Goal: Transaction & Acquisition: Purchase product/service

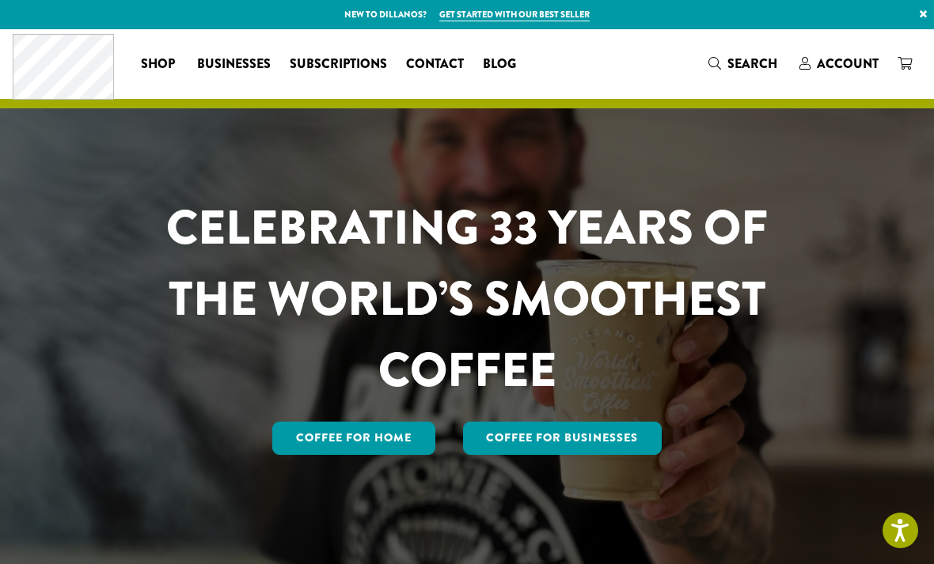
click at [851, 66] on span "Account" at bounding box center [848, 64] width 62 height 18
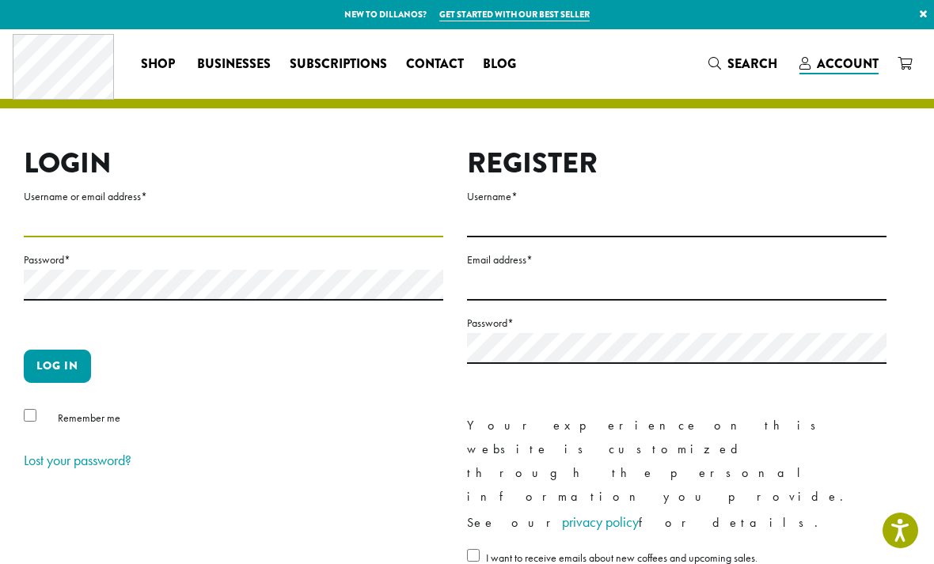
type input "**********"
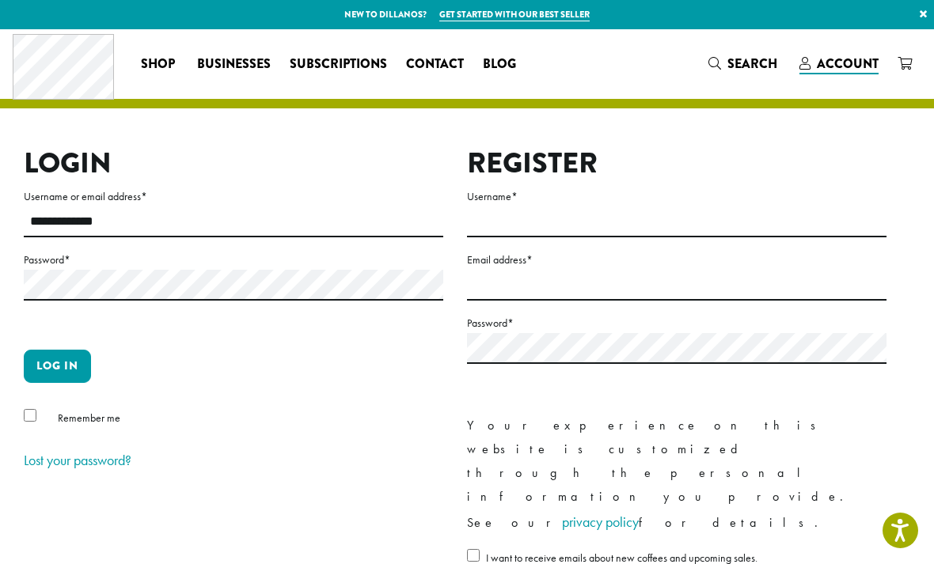
click at [57, 366] on button "Log in" at bounding box center [57, 366] width 67 height 33
click at [44, 368] on button "Log in" at bounding box center [57, 366] width 67 height 33
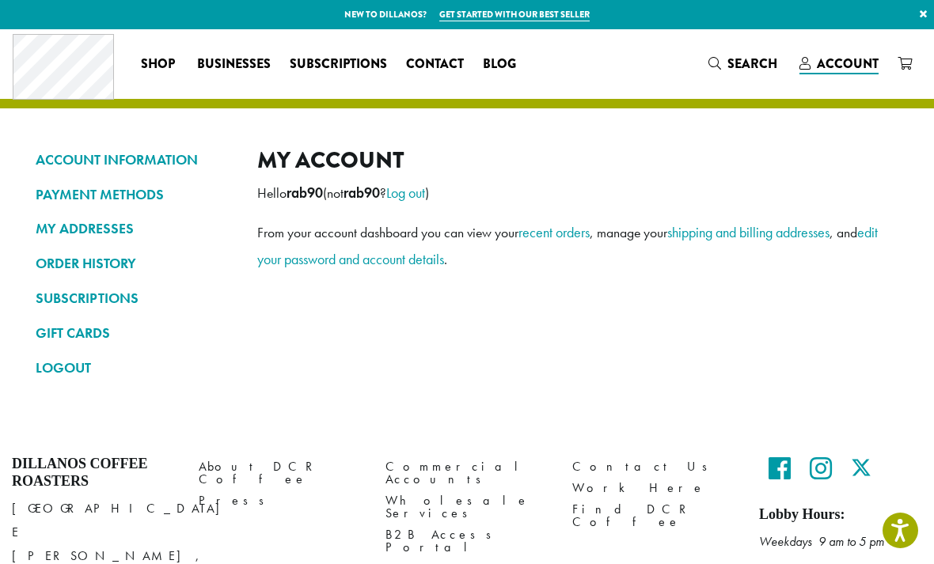
click at [72, 264] on link "ORDER HISTORY" at bounding box center [135, 263] width 198 height 27
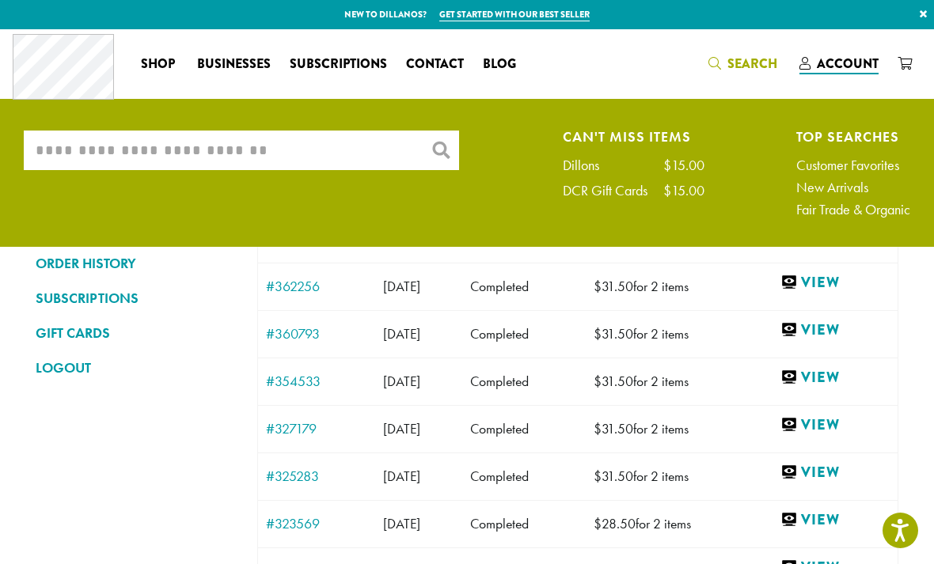
click at [124, 148] on input "What are you searching for?" at bounding box center [241, 151] width 435 height 40
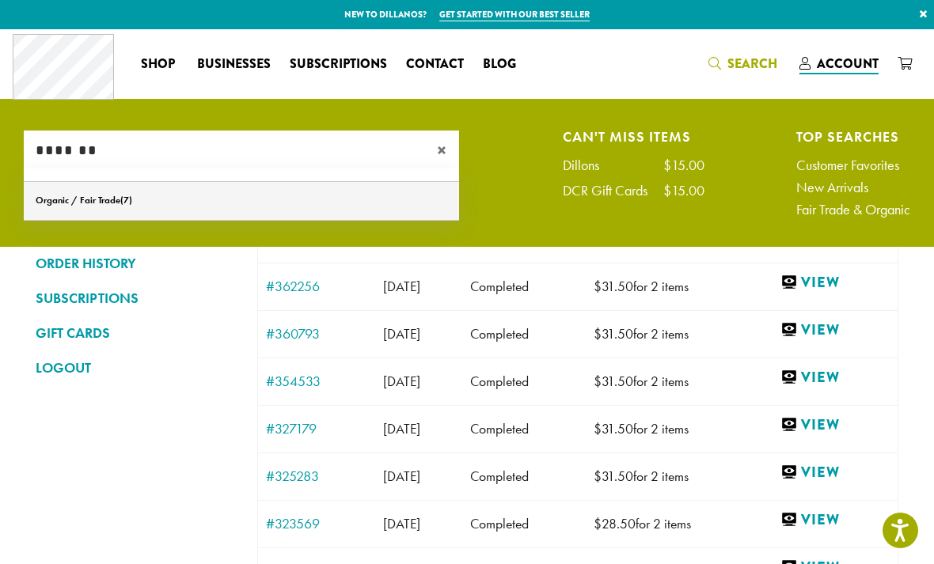
type input "*******"
click at [87, 205] on link "Organic / Fair Trade" at bounding box center [241, 201] width 435 height 38
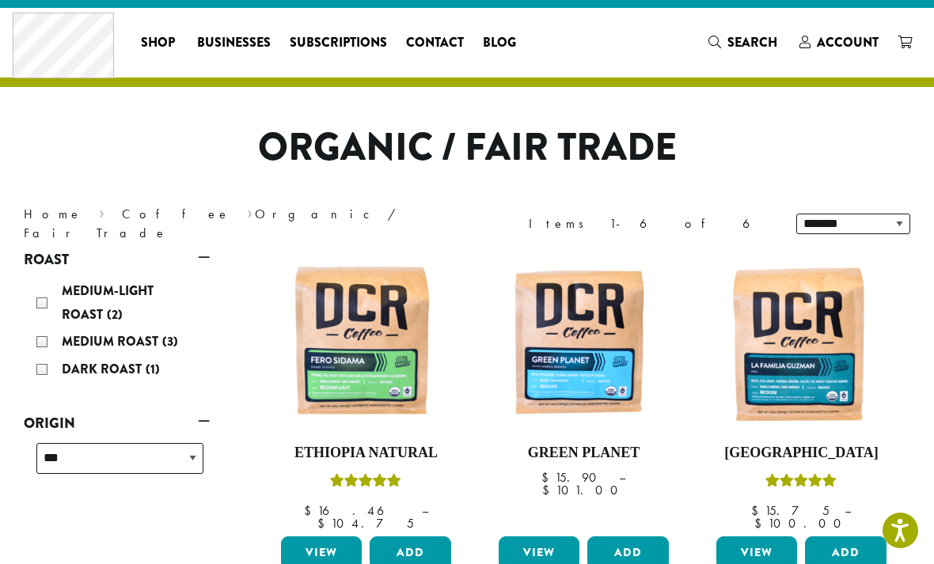
scroll to position [26, 0]
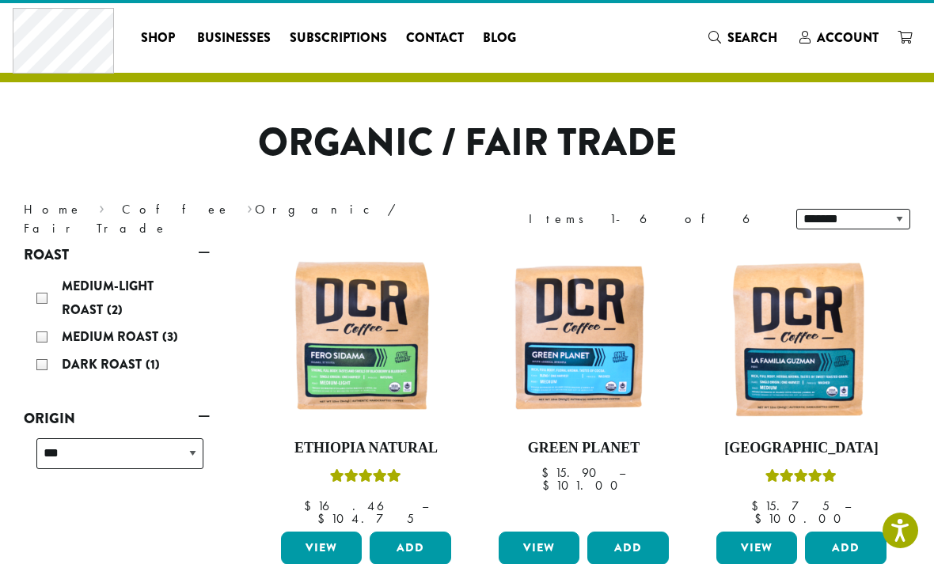
click at [841, 532] on button "Add" at bounding box center [845, 548] width 81 height 33
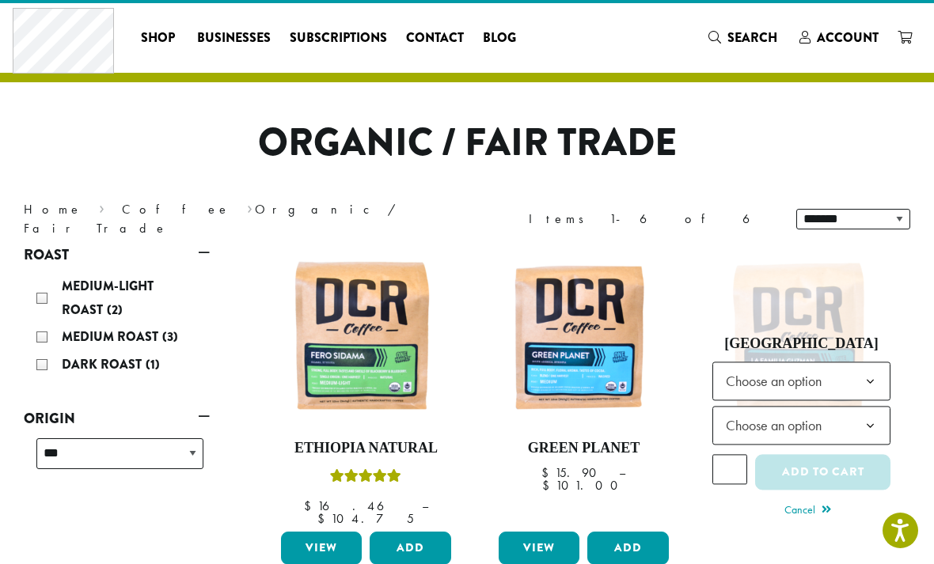
click at [870, 370] on b at bounding box center [870, 382] width 39 height 39
click at [866, 416] on b at bounding box center [870, 427] width 39 height 39
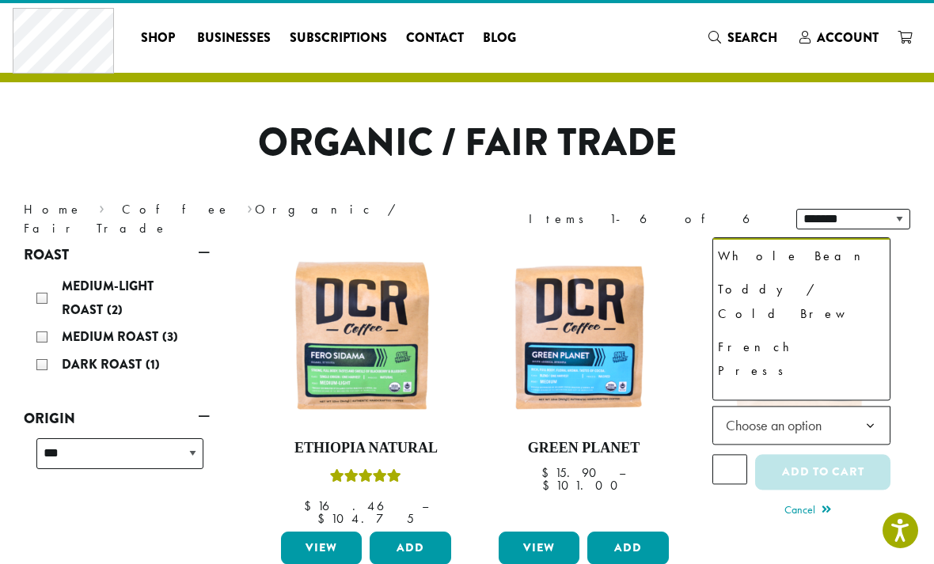
scroll to position [56, 0]
select select "*********"
select select "**********"
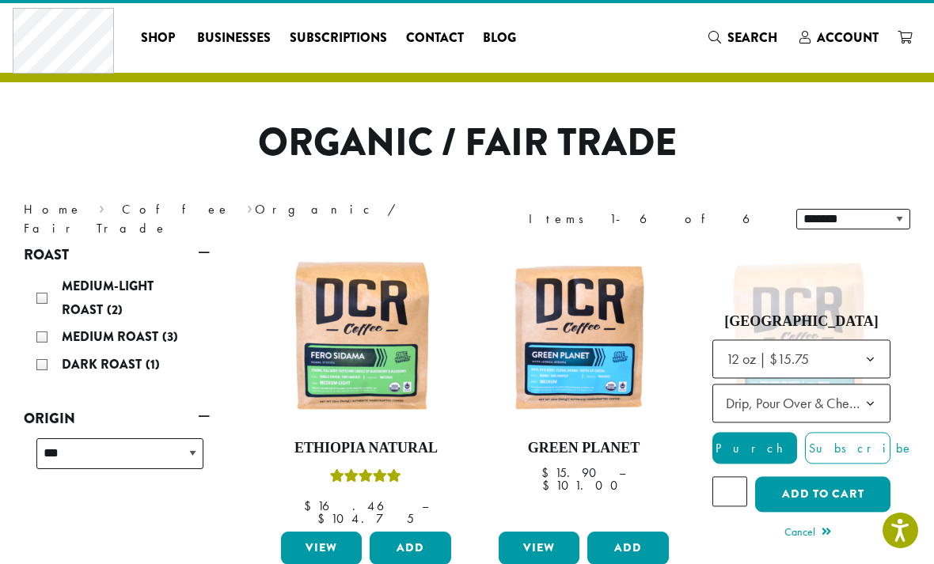
click at [742, 480] on input "*" at bounding box center [729, 492] width 35 height 30
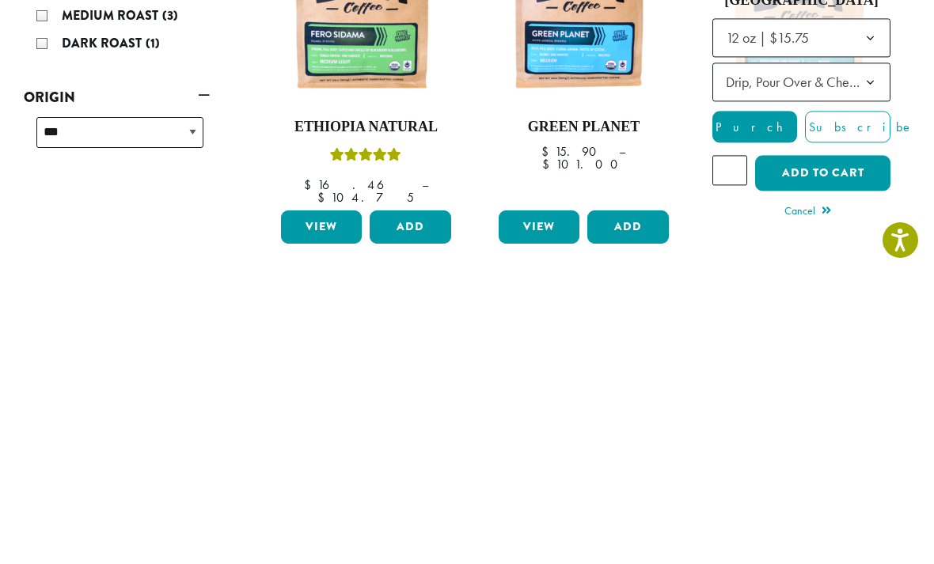
type input "*"
click at [845, 446] on button "Add to cart" at bounding box center [822, 464] width 135 height 36
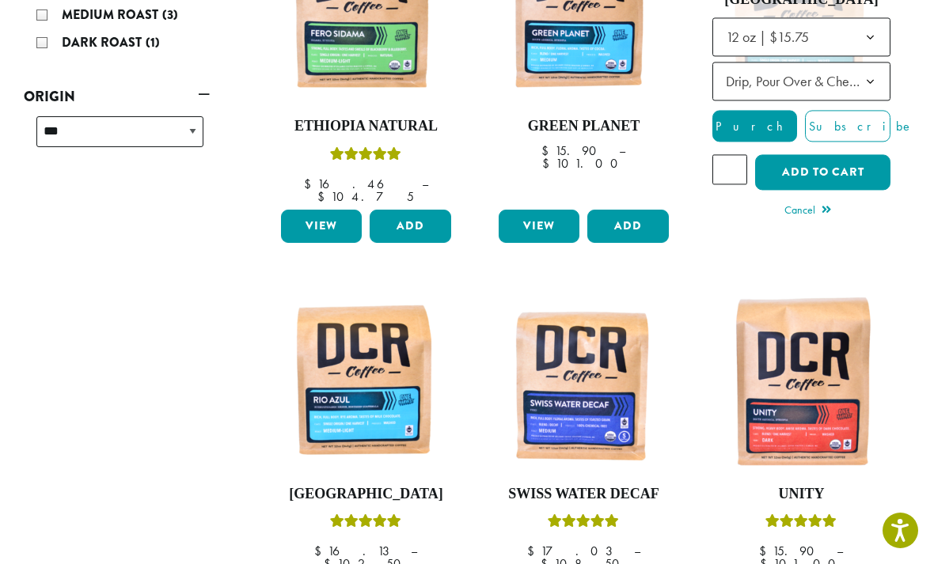
scroll to position [397, 0]
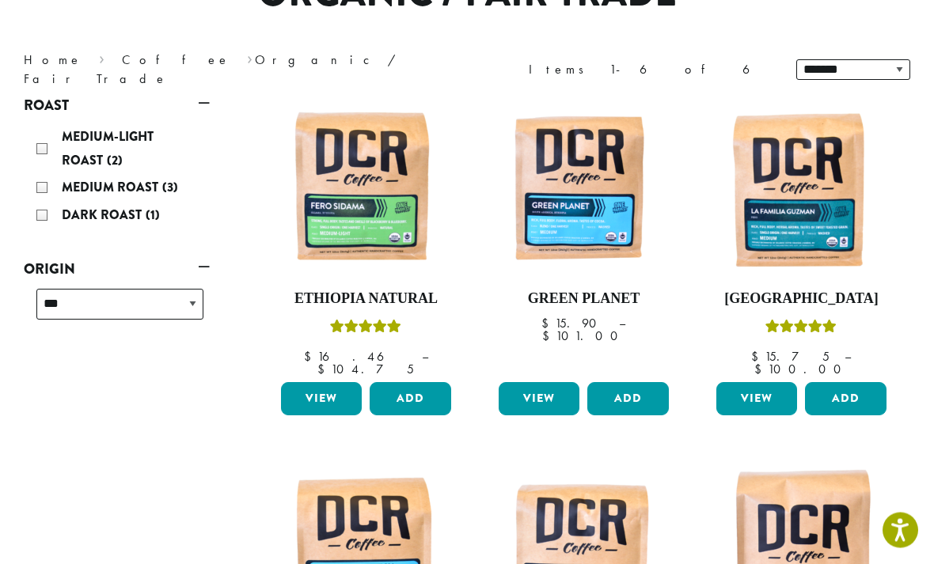
scroll to position [176, 0]
click at [330, 233] on img at bounding box center [366, 189] width 178 height 178
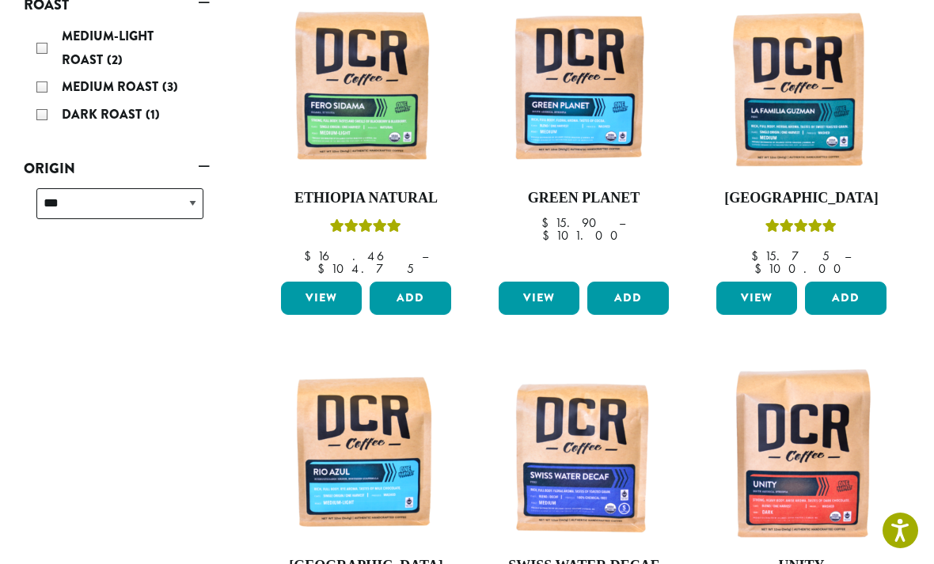
scroll to position [238, 0]
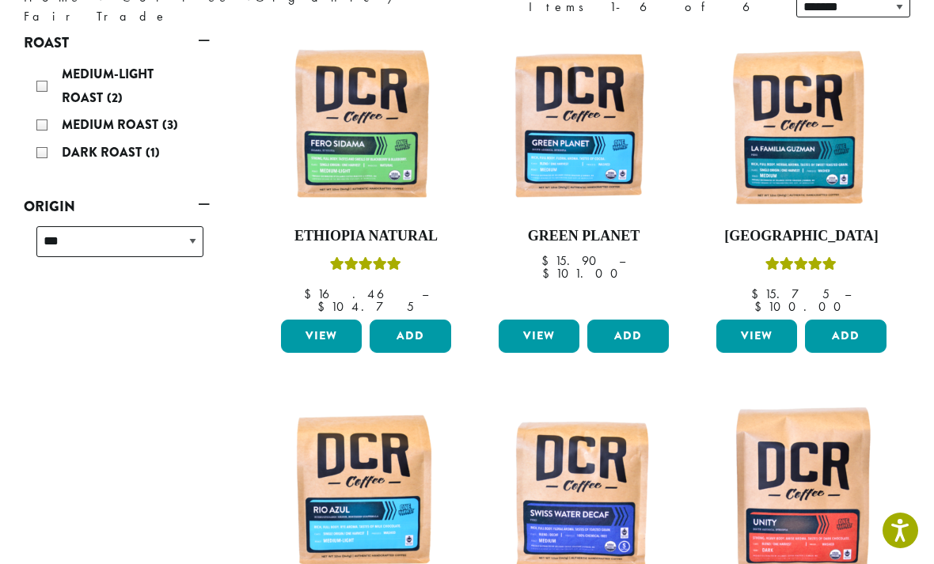
click at [40, 122] on div "Medium Roast (3)" at bounding box center [119, 125] width 167 height 24
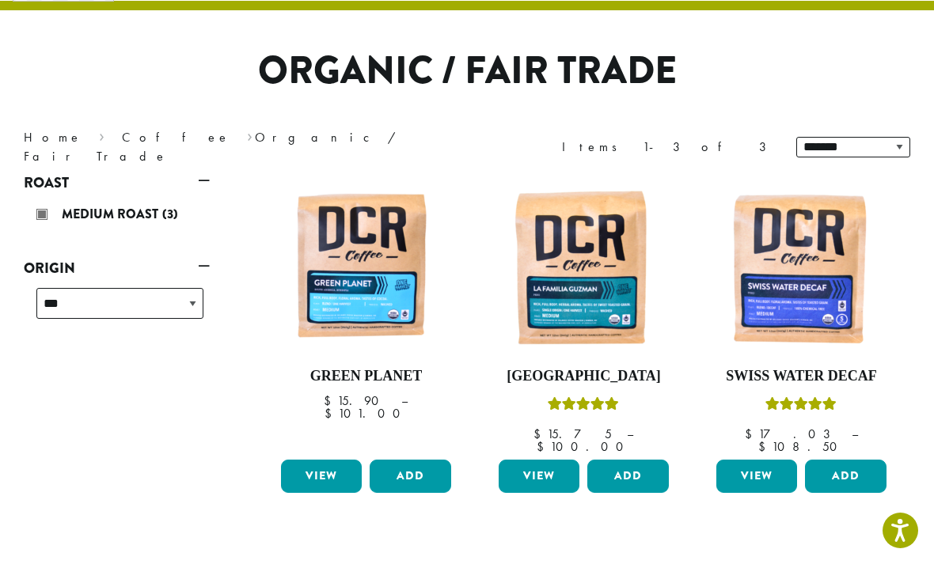
scroll to position [97, 0]
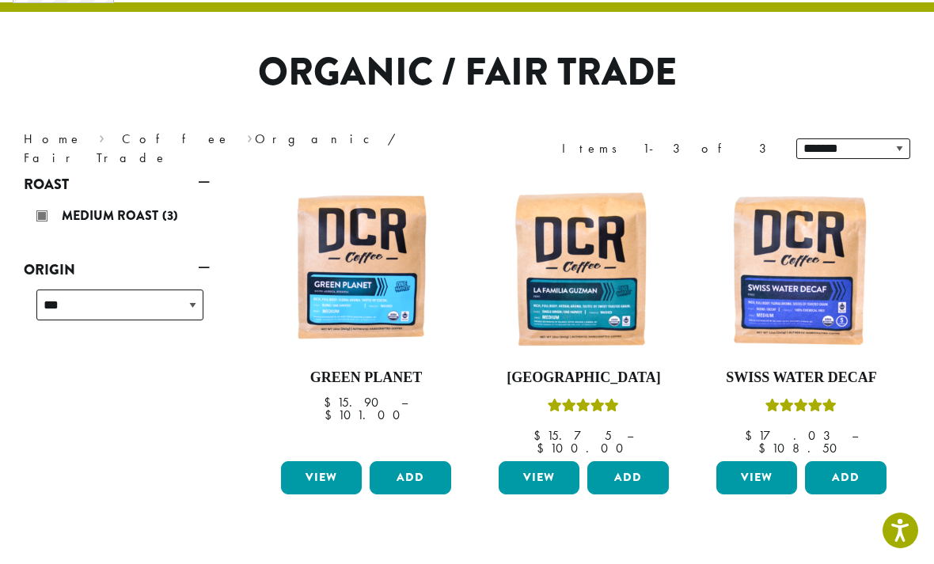
click at [207, 178] on link "Roast" at bounding box center [117, 184] width 186 height 27
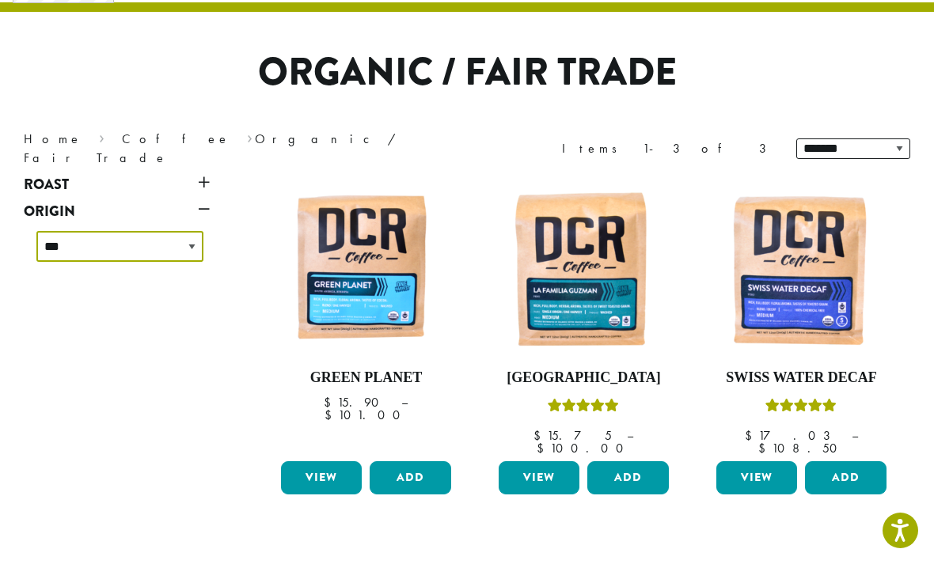
click at [108, 246] on select "**********" at bounding box center [119, 246] width 167 height 31
click at [46, 178] on link "Roast" at bounding box center [117, 184] width 186 height 27
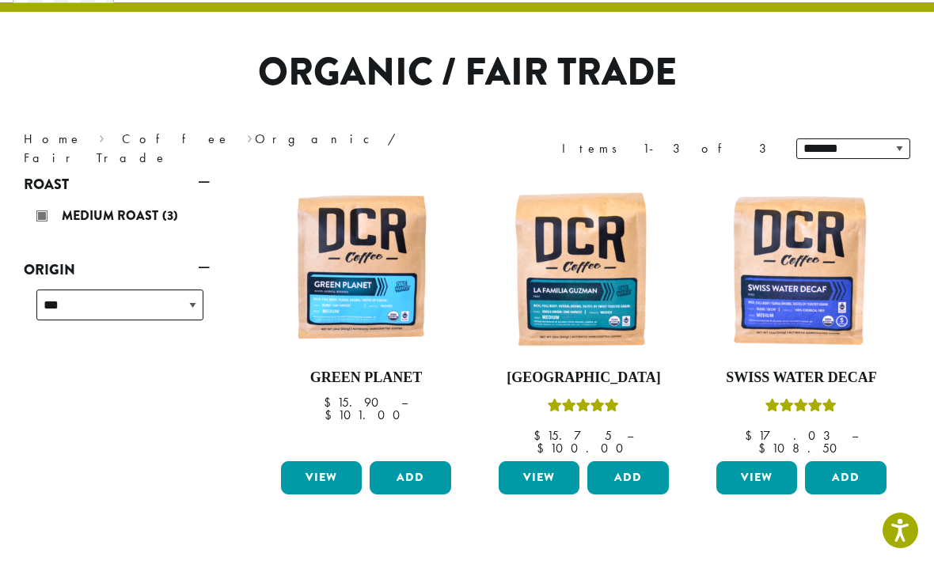
click at [47, 214] on div "Medium Roast (3)" at bounding box center [119, 216] width 167 height 24
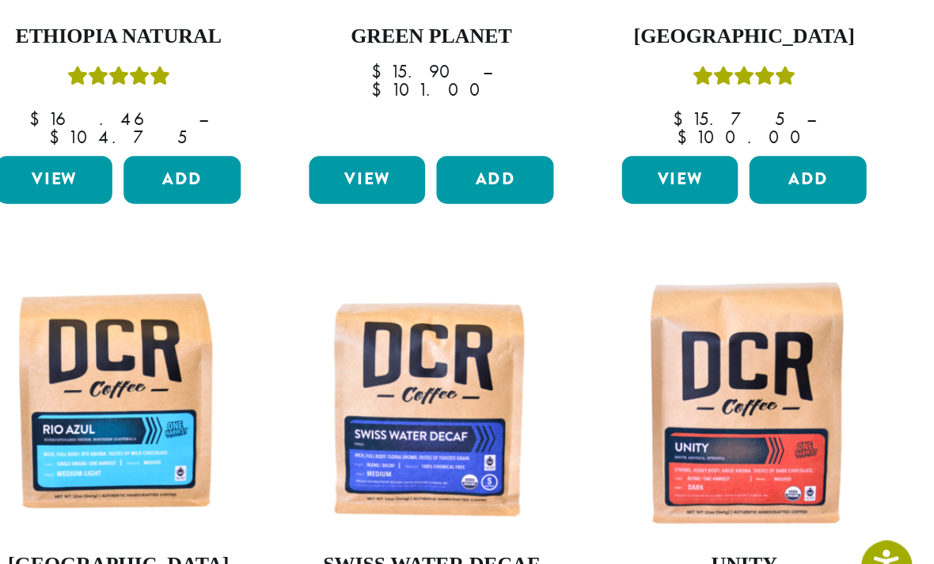
scroll to position [313, 0]
click at [712, 330] on img at bounding box center [801, 419] width 178 height 178
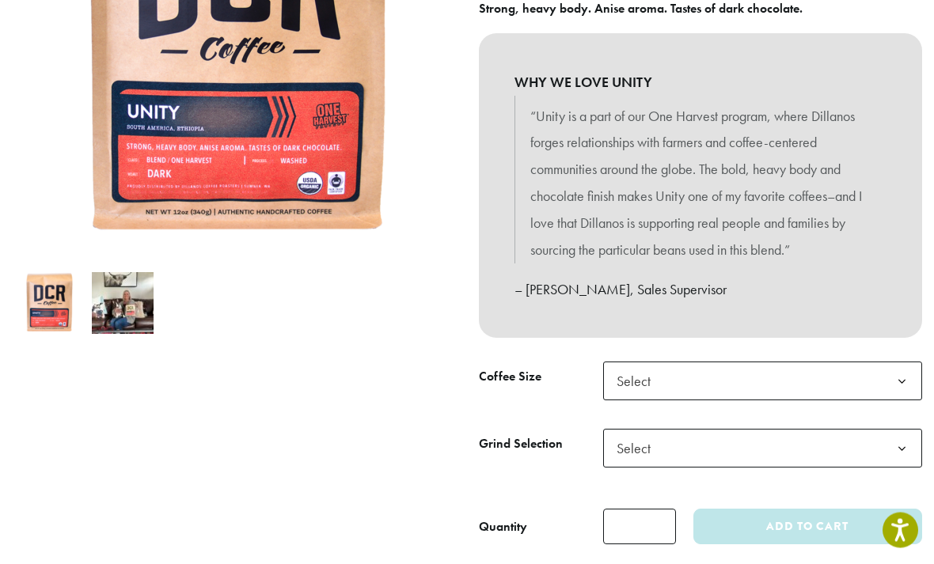
scroll to position [347, 0]
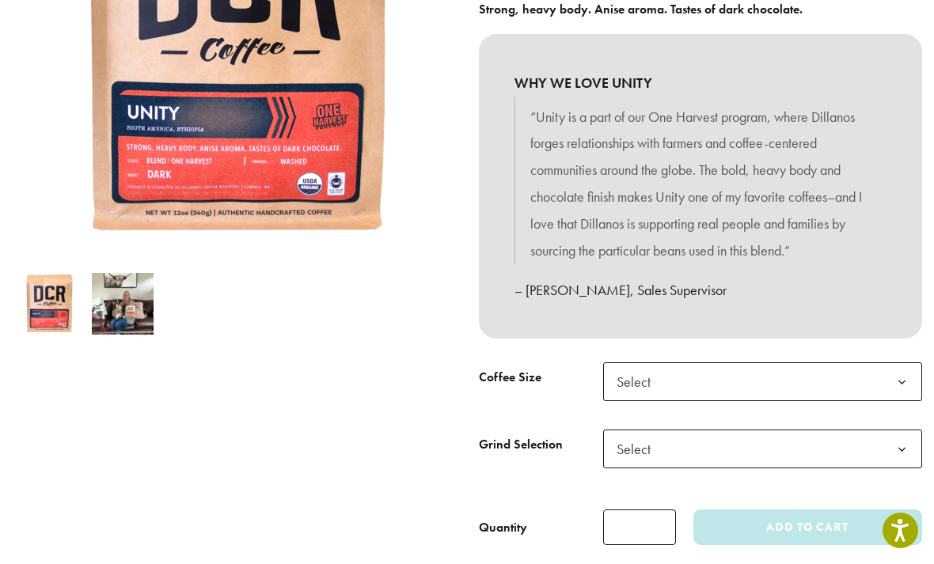
click at [893, 377] on b at bounding box center [901, 382] width 39 height 39
click at [904, 442] on b at bounding box center [901, 450] width 39 height 39
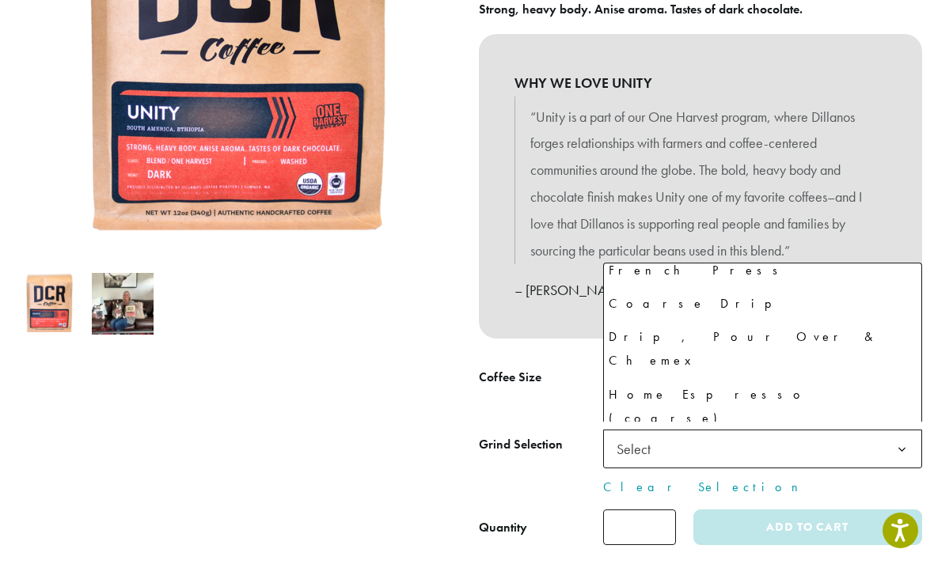
scroll to position [108, 0]
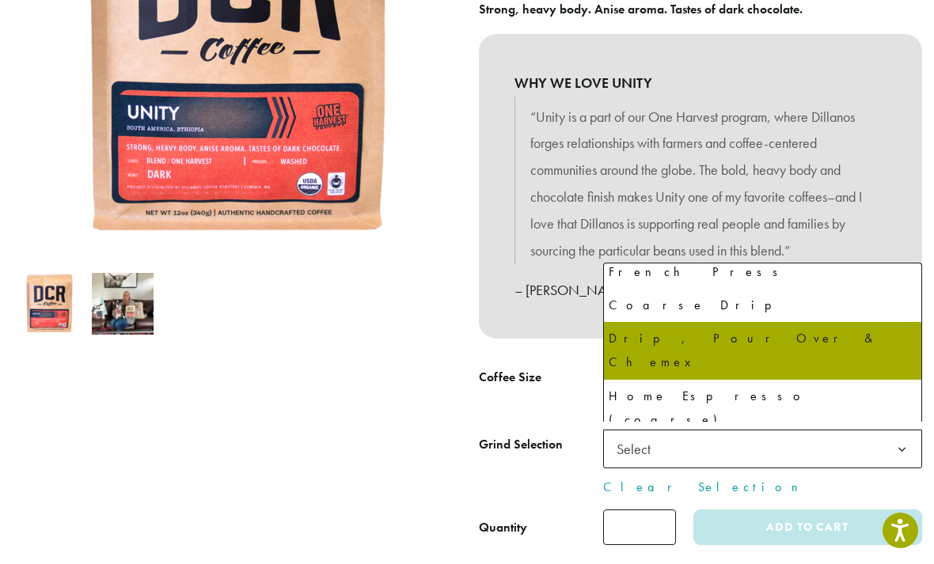
select select "*********"
select select "**********"
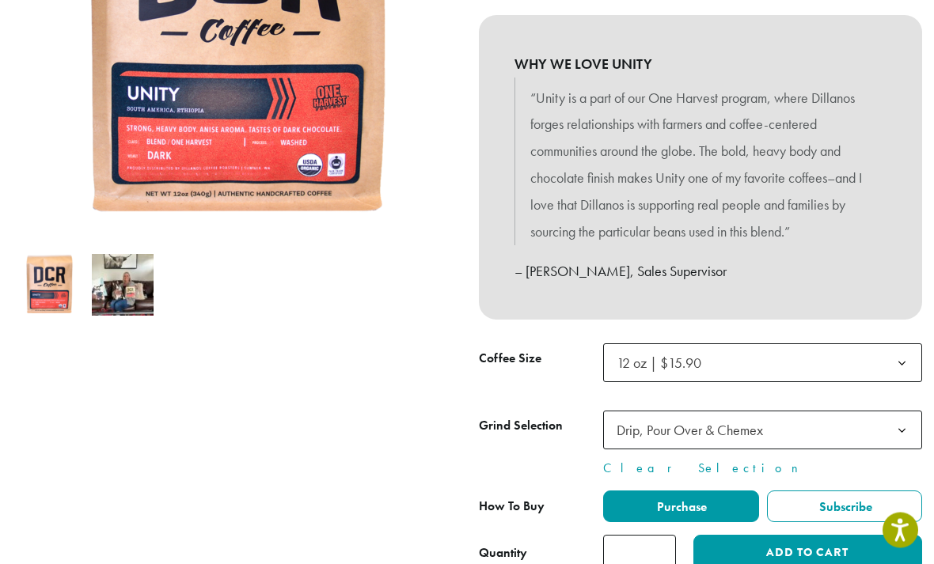
scroll to position [367, 0]
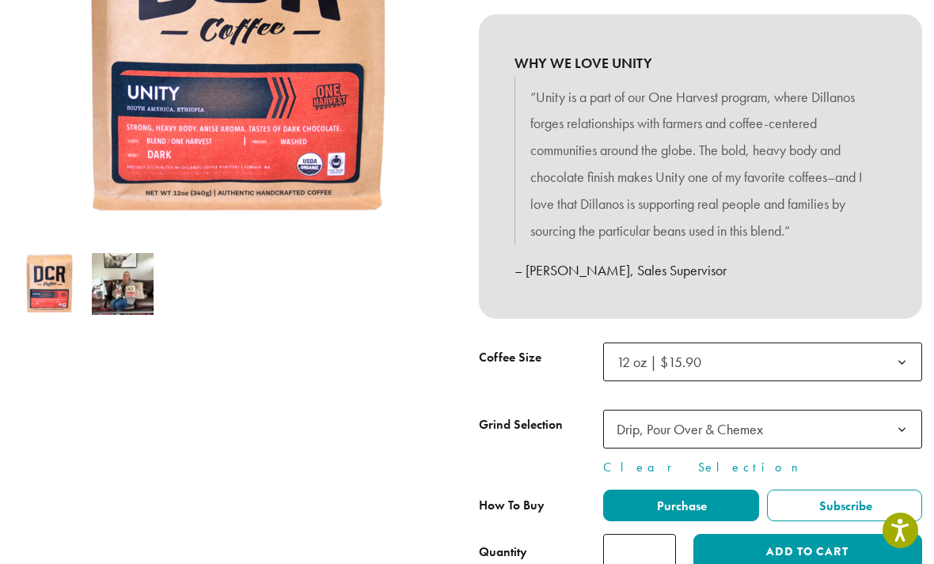
click at [822, 548] on button "Add to cart" at bounding box center [807, 552] width 229 height 36
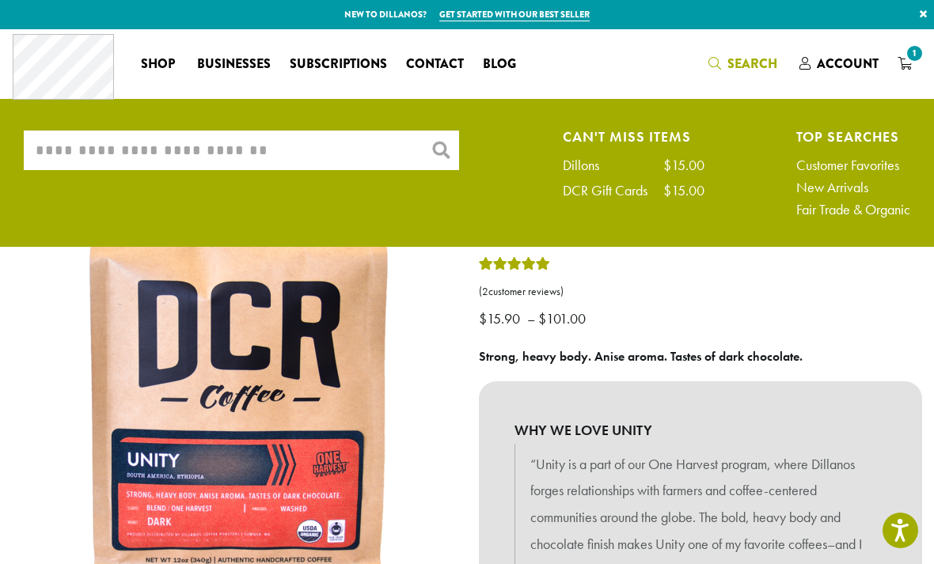
click at [78, 150] on input "What are you searching for?" at bounding box center [241, 151] width 435 height 40
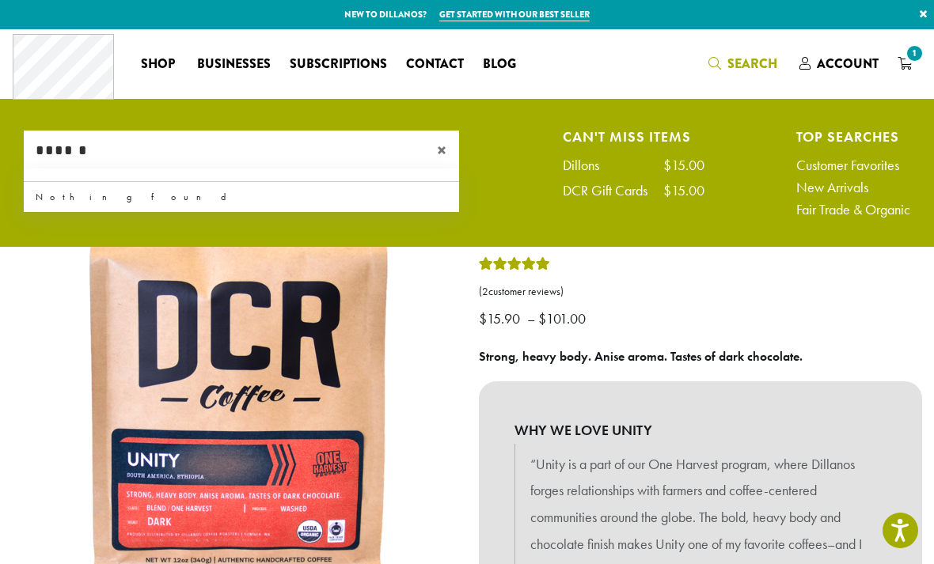
type input "******"
click at [457, 144] on span "×" at bounding box center [448, 150] width 22 height 19
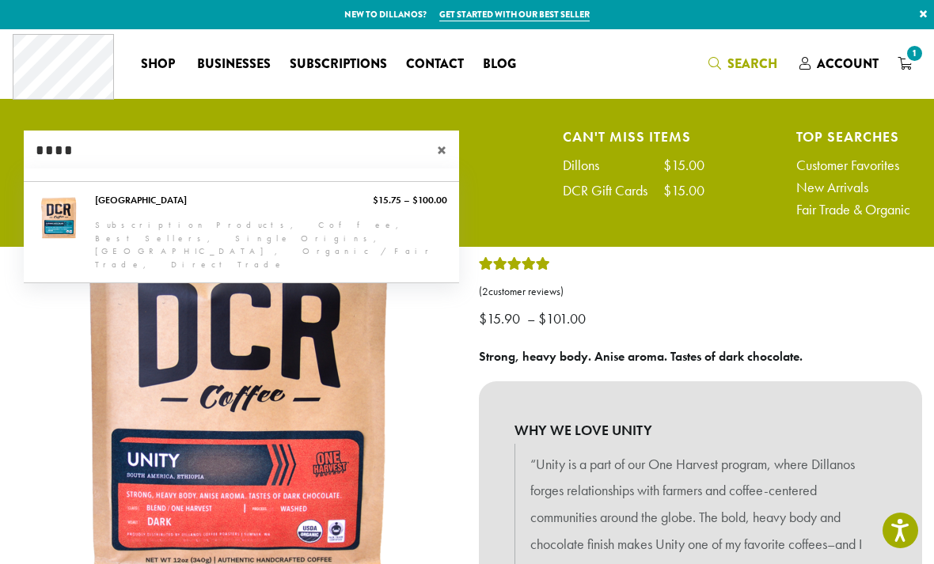
type input "****"
click at [66, 206] on link "[GEOGRAPHIC_DATA]" at bounding box center [241, 232] width 435 height 101
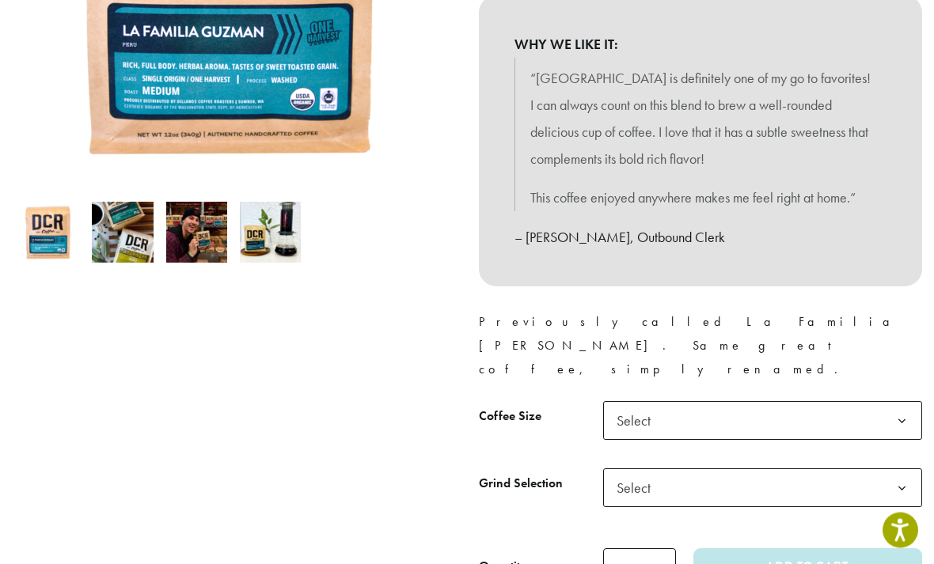
click at [892, 403] on b at bounding box center [901, 422] width 39 height 39
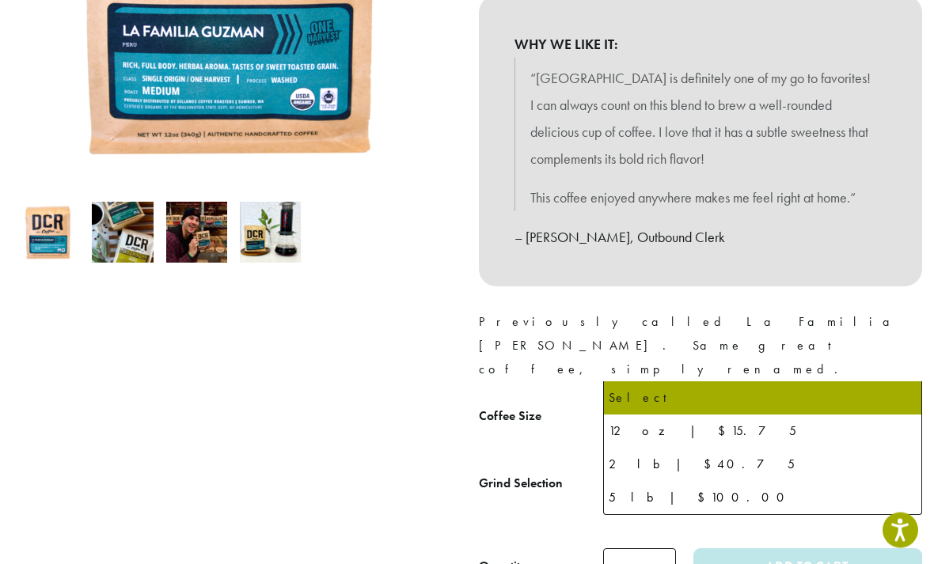
scroll to position [409, 0]
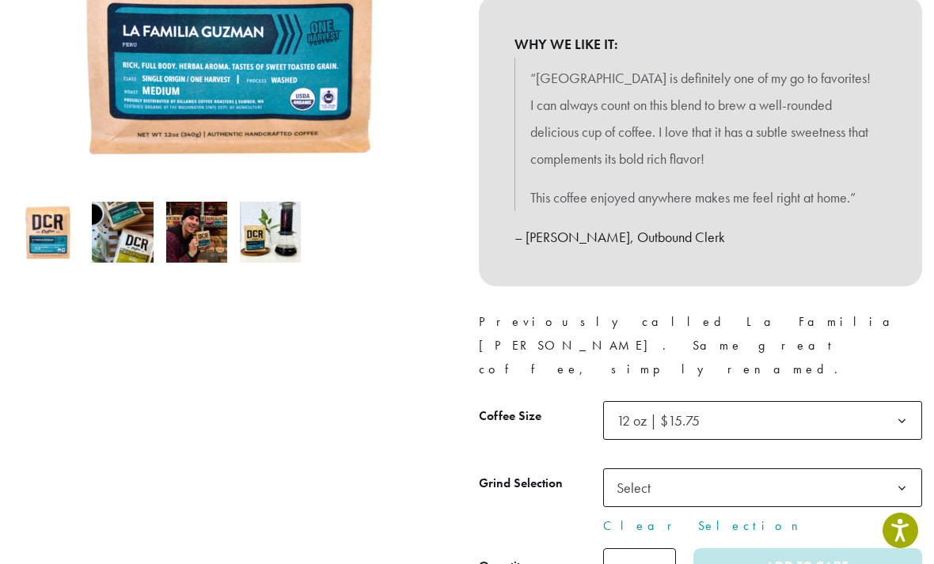
click at [878, 469] on span "Select" at bounding box center [762, 488] width 319 height 39
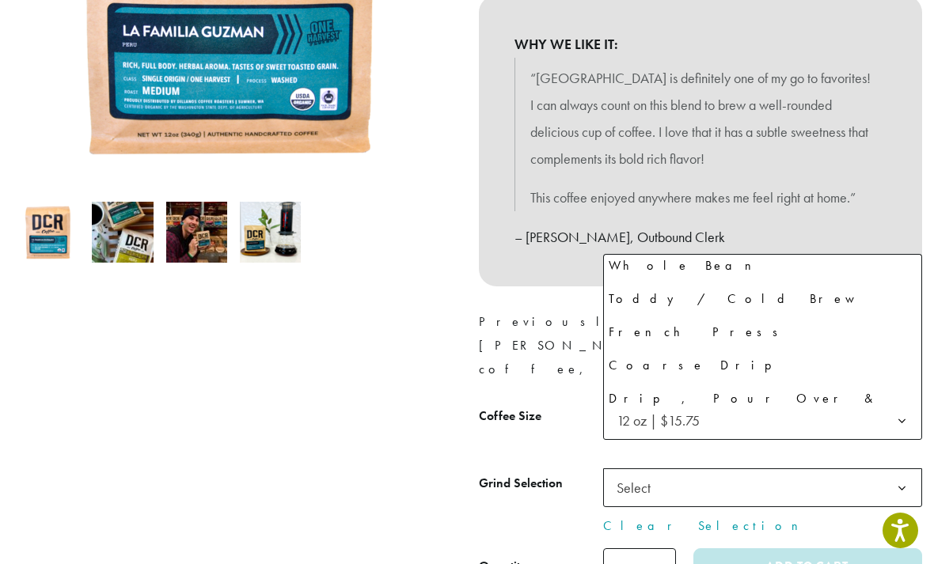
scroll to position [51, 0]
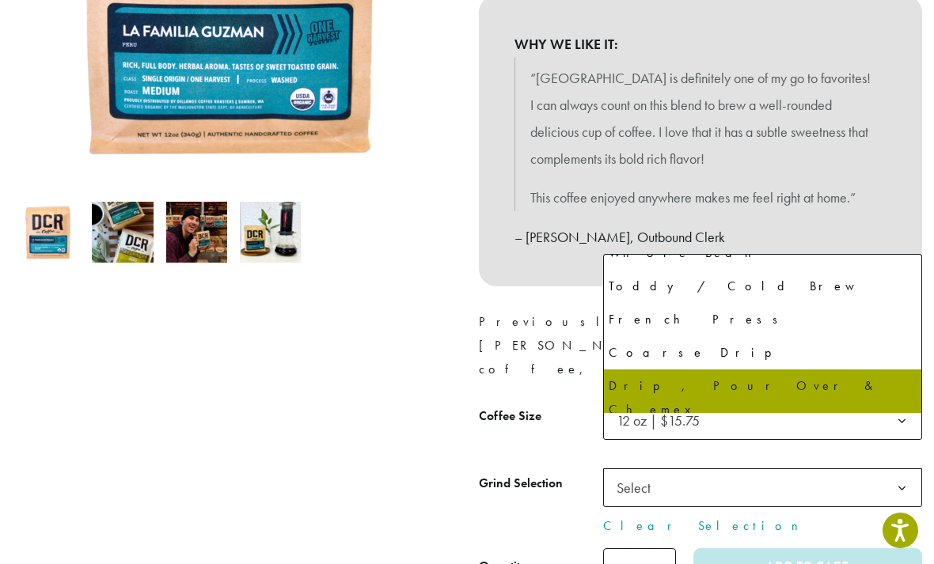
select select "*********"
select select "**********"
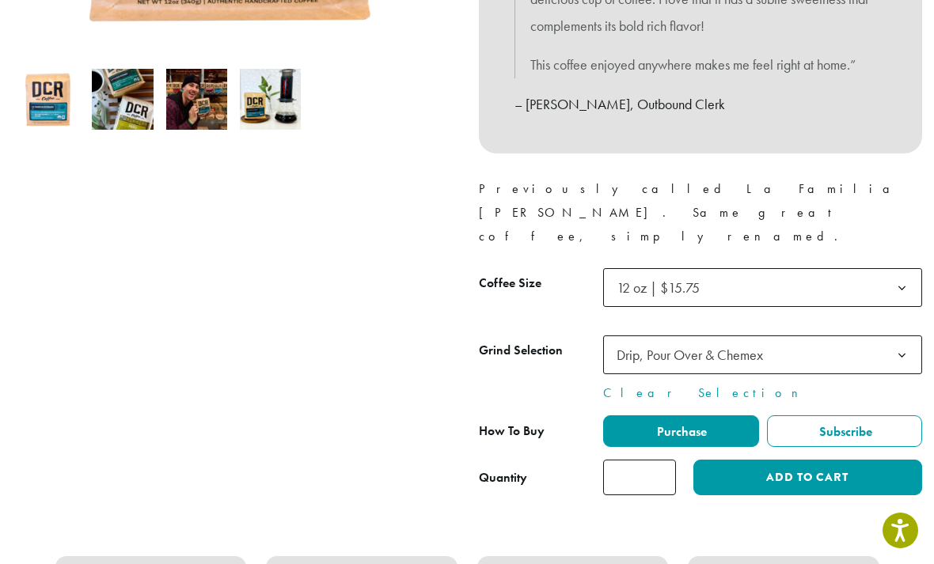
scroll to position [620, 0]
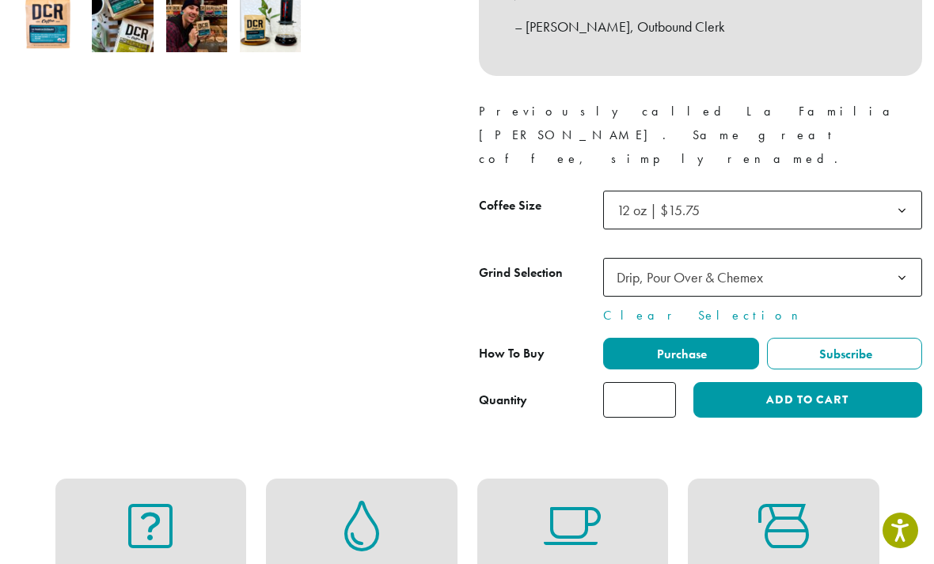
click at [662, 382] on input "*" at bounding box center [639, 400] width 73 height 36
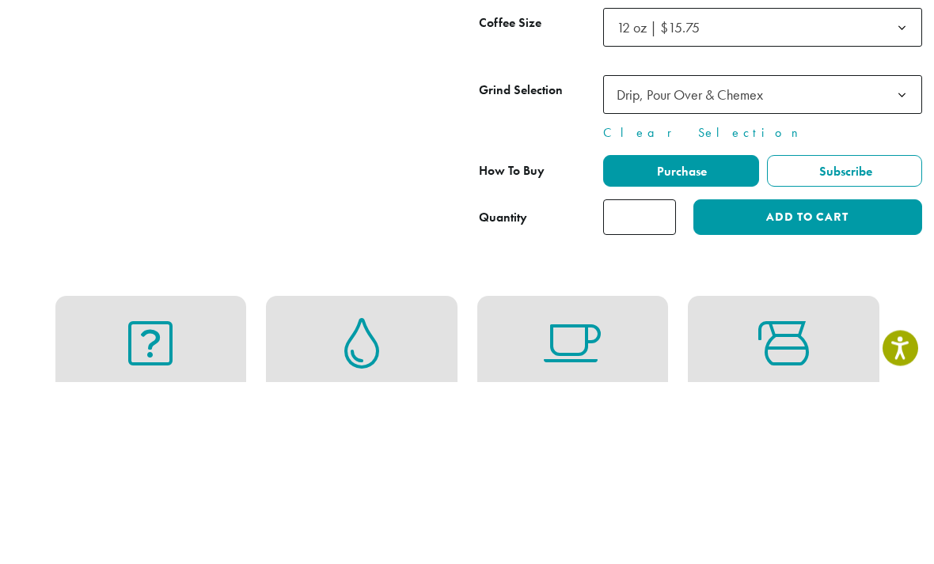
type input "*"
click at [845, 382] on button "Add to cart" at bounding box center [807, 400] width 229 height 36
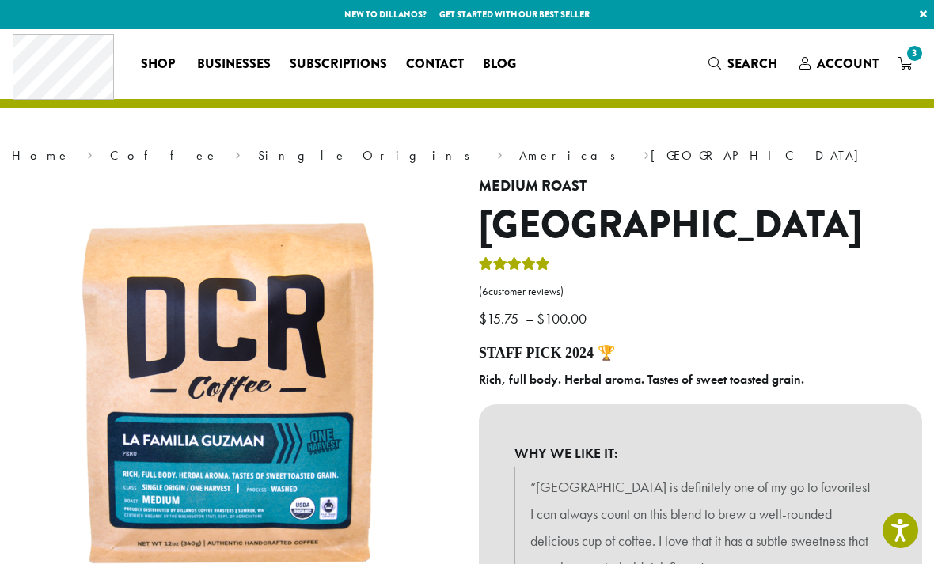
click at [910, 69] on icon "3" at bounding box center [904, 63] width 14 height 13
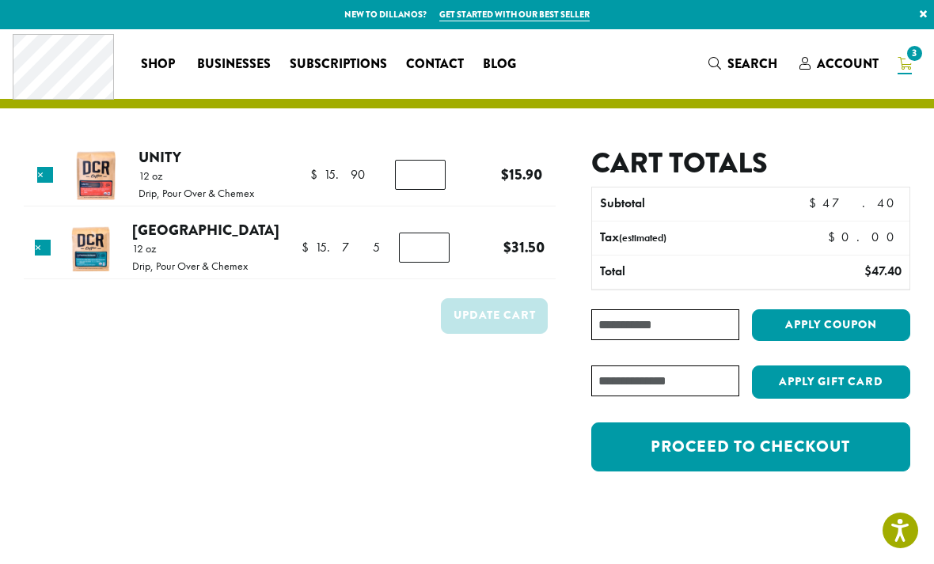
click at [179, 154] on link "Unity" at bounding box center [160, 156] width 43 height 21
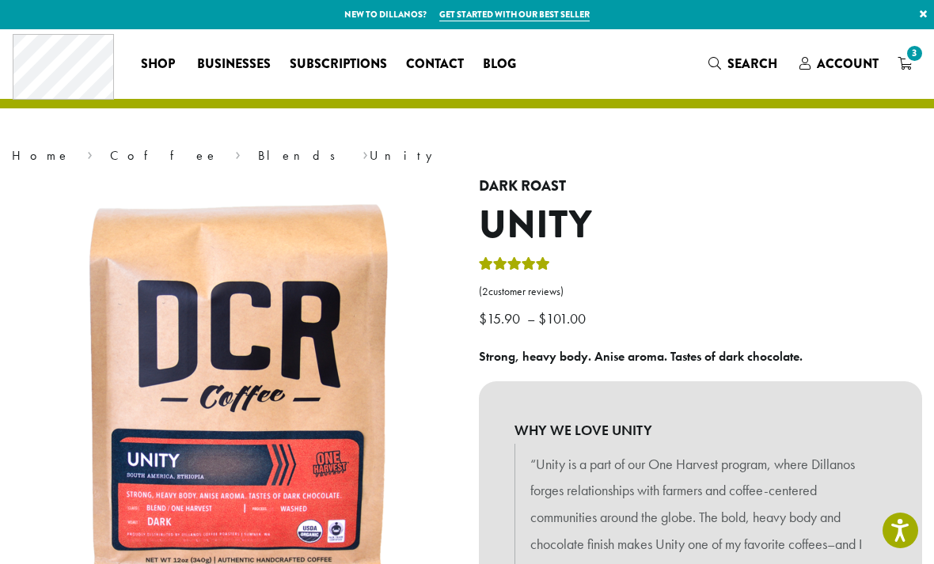
click at [916, 61] on span "3" at bounding box center [914, 53] width 21 height 21
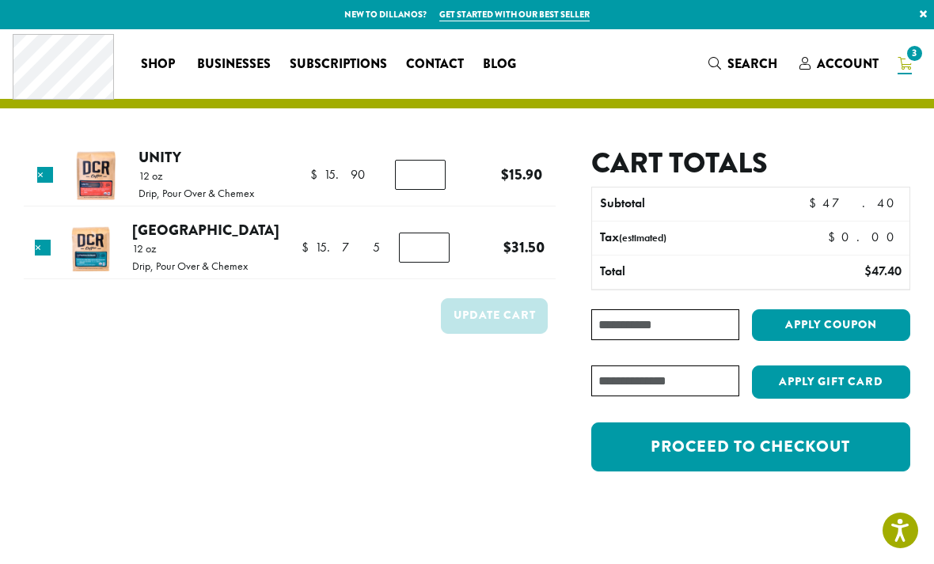
click at [772, 450] on link "Proceed to checkout" at bounding box center [750, 447] width 319 height 49
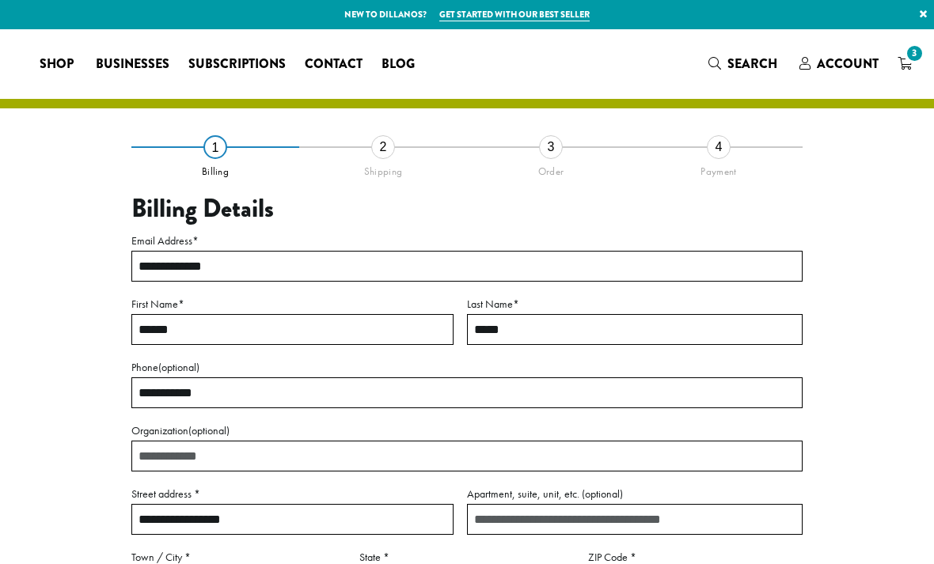
select select "**"
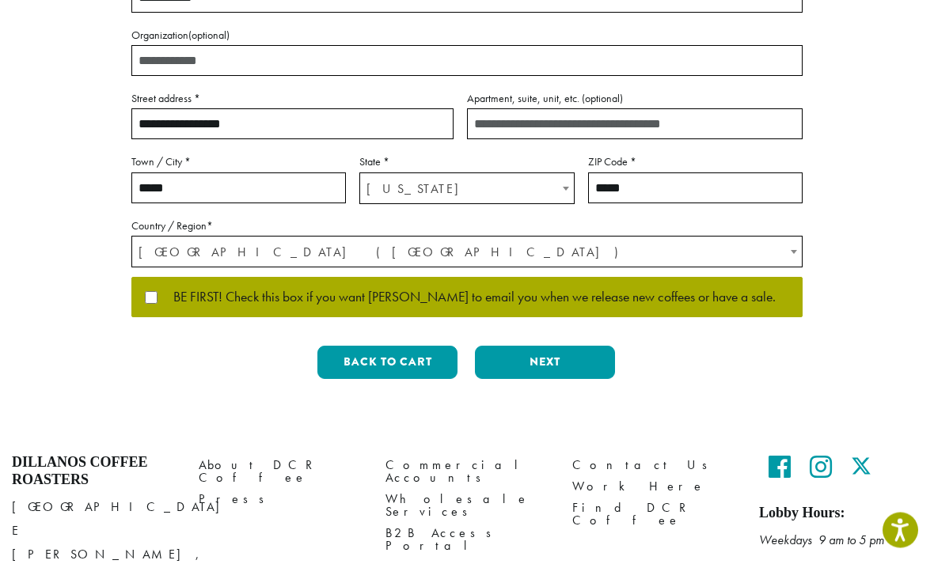
scroll to position [424, 0]
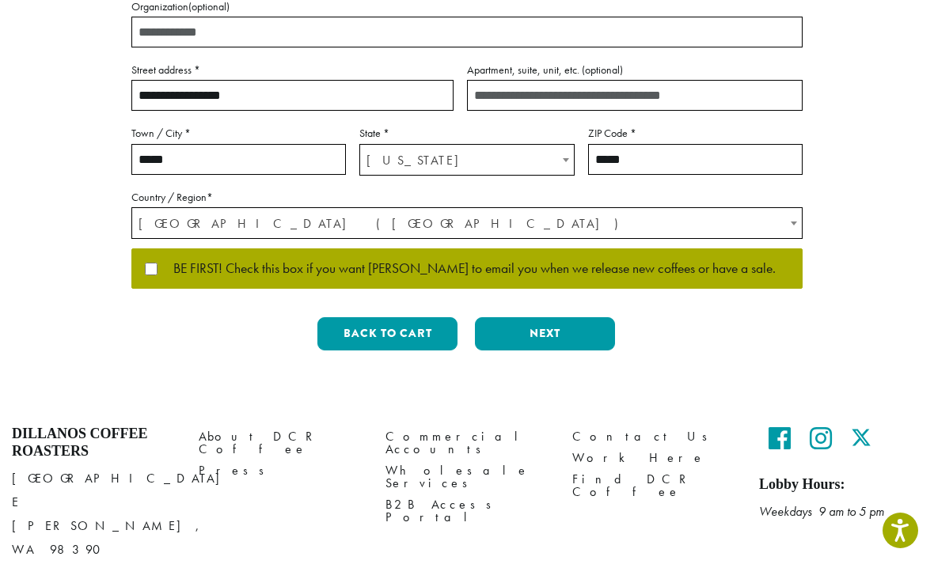
click at [585, 328] on button "Next" at bounding box center [545, 333] width 140 height 33
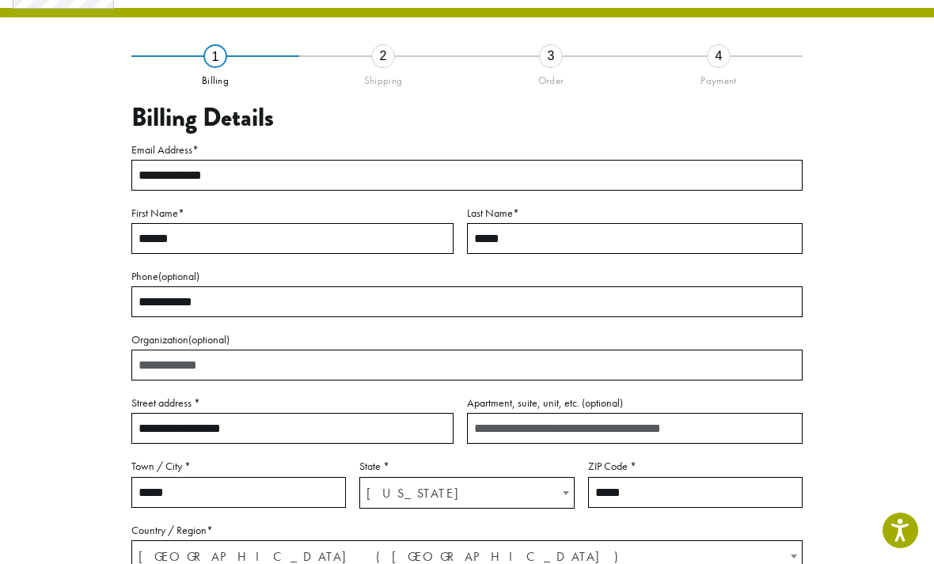
scroll to position [66, 0]
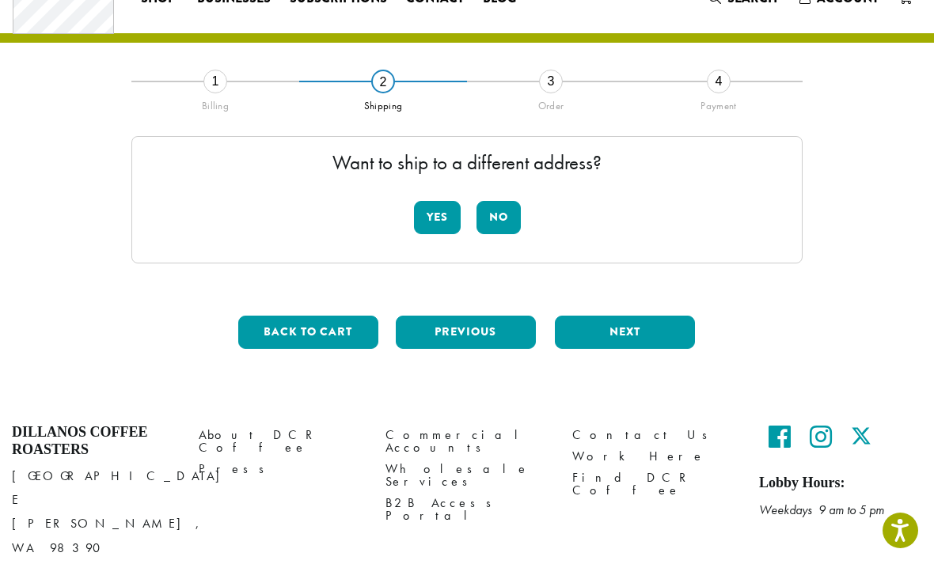
click at [509, 221] on button "No" at bounding box center [498, 217] width 44 height 33
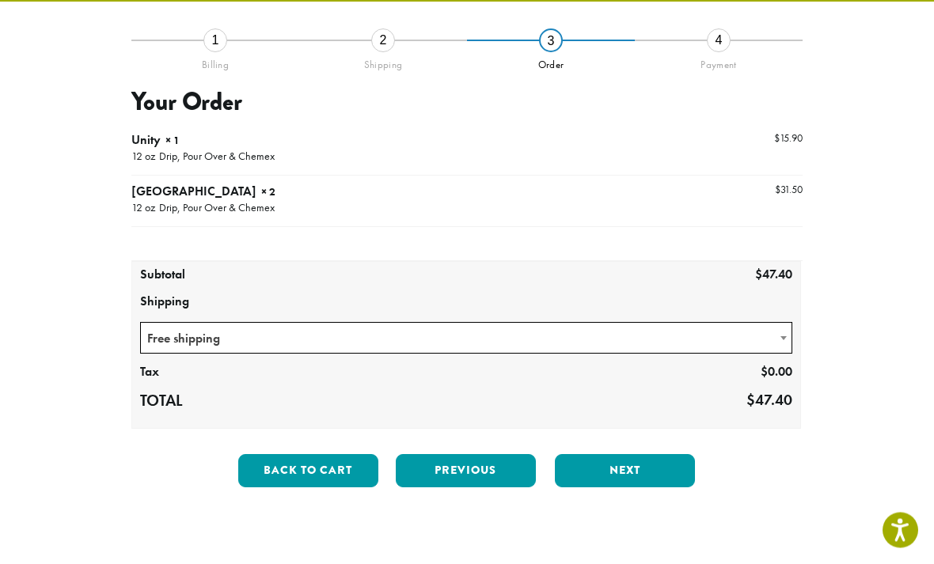
scroll to position [108, 0]
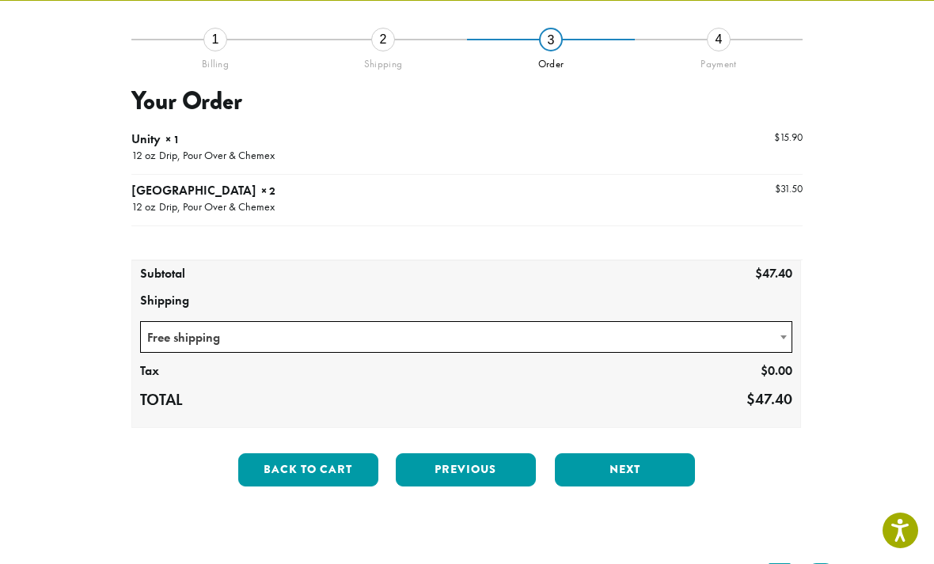
click at [664, 467] on button "Next" at bounding box center [625, 469] width 140 height 33
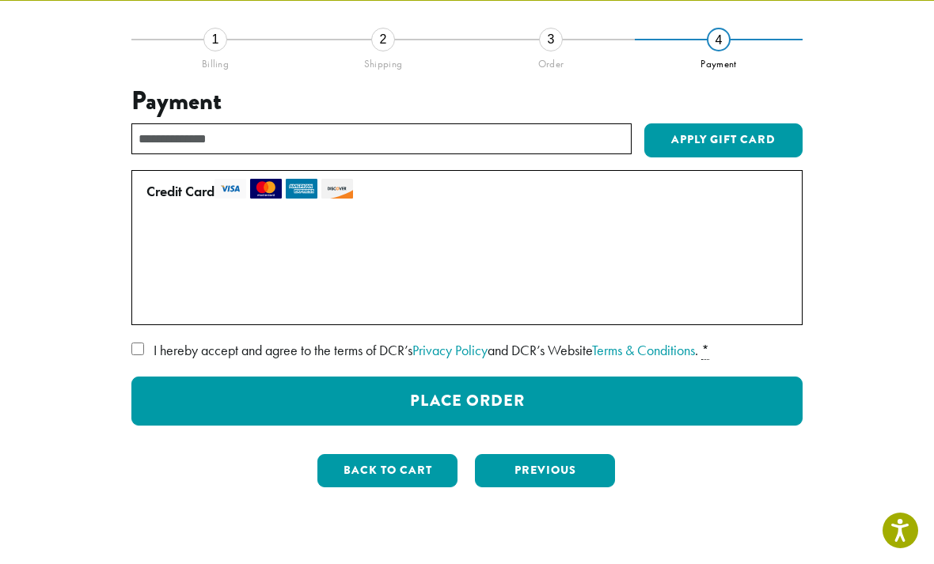
click at [154, 347] on span "I hereby accept and agree to the terms of DCR’s Privacy Policy and DCR’s Websit…" at bounding box center [426, 350] width 545 height 18
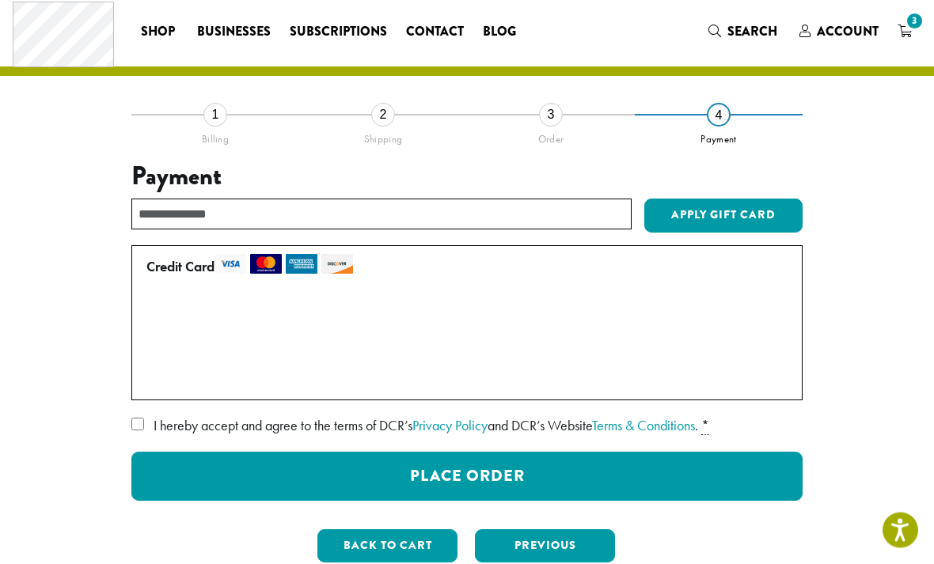
click at [669, 473] on button "Place Order" at bounding box center [466, 477] width 671 height 49
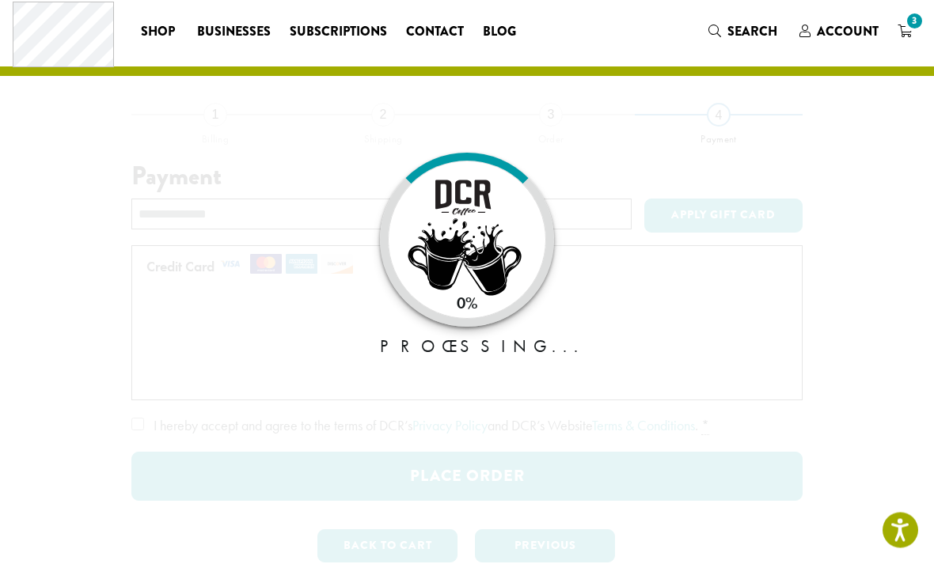
scroll to position [32, 0]
